Goal: Task Accomplishment & Management: Manage account settings

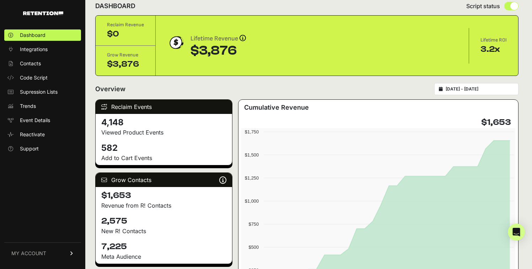
scroll to position [5, 0]
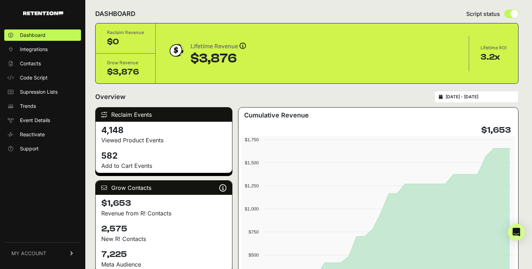
click at [37, 251] on span "MY ACCOUNT" at bounding box center [28, 253] width 35 height 7
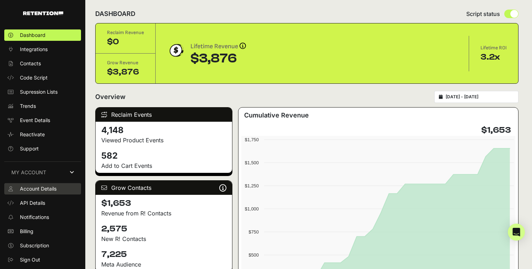
click at [50, 191] on span "Account Details" at bounding box center [38, 188] width 37 height 7
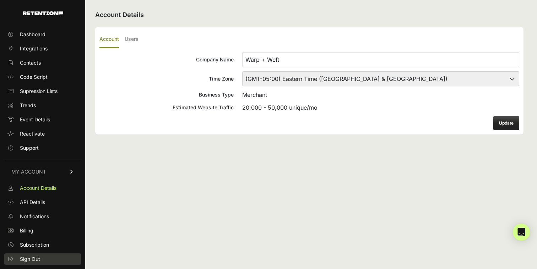
scroll to position [1, 0]
click at [37, 255] on span "Sign Out" at bounding box center [30, 258] width 20 height 7
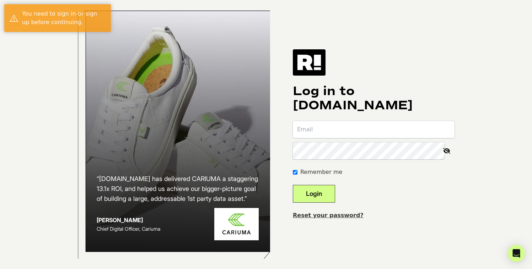
type input "[EMAIL_ADDRESS][DOMAIN_NAME]"
click at [323, 197] on button "Login" at bounding box center [314, 194] width 42 height 18
